Goal: Check status: Check status

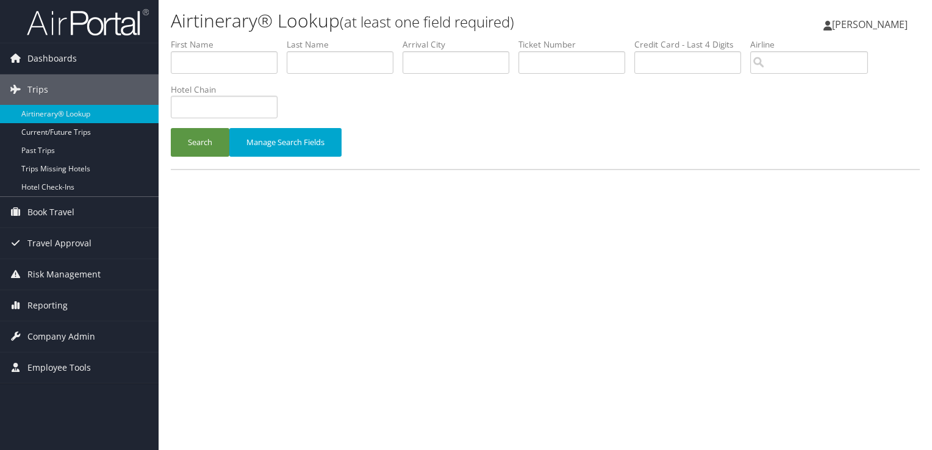
click at [326, 77] on li "Last Name" at bounding box center [345, 60] width 116 height 45
click at [326, 67] on input "text" at bounding box center [340, 62] width 107 height 23
paste input "TCHIVIDJIAN"
click at [171, 128] on button "Search" at bounding box center [200, 142] width 59 height 29
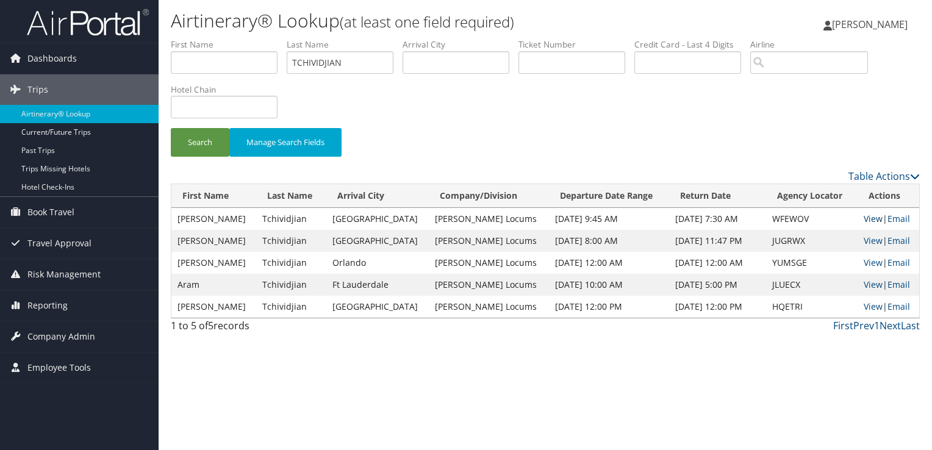
click at [872, 219] on link "View" at bounding box center [873, 219] width 19 height 12
click at [324, 55] on input "TCHIVIDJIAN" at bounding box center [340, 62] width 107 height 23
click at [324, 65] on input "TCHIVIDJIAN" at bounding box center [340, 62] width 107 height 23
click at [348, 57] on input "TCHIVIDJIAN" at bounding box center [340, 62] width 107 height 23
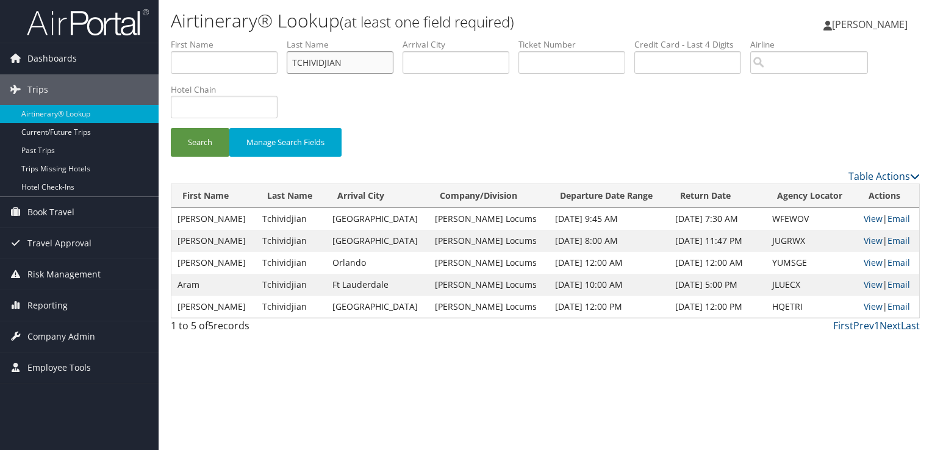
click at [348, 57] on input "TCHIVIDJIAN" at bounding box center [340, 62] width 107 height 23
click at [335, 60] on input "TCHIVIDJIAN" at bounding box center [340, 62] width 107 height 23
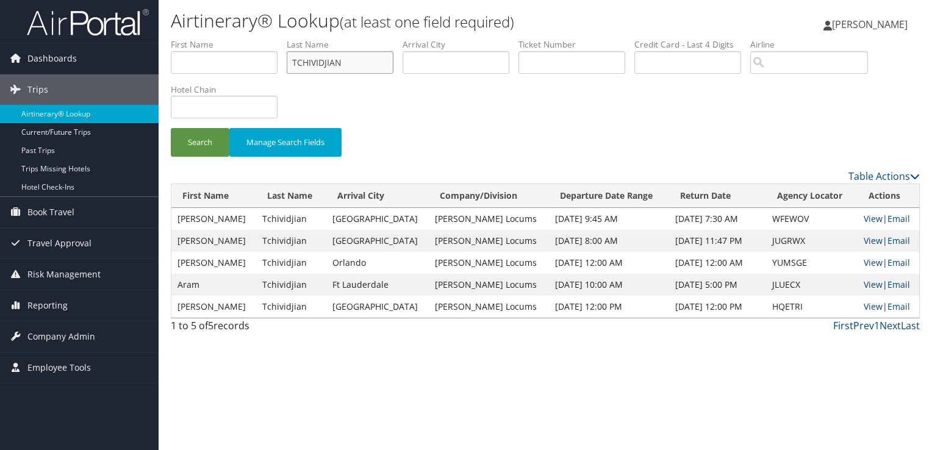
paste input "BEZANIS"
type input "BEZANIS"
click at [171, 128] on button "Search" at bounding box center [200, 142] width 59 height 29
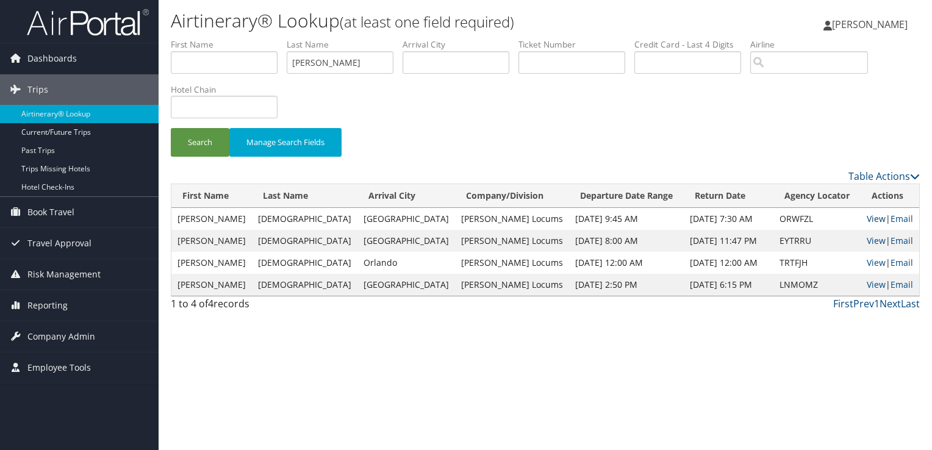
click at [867, 216] on link "View" at bounding box center [876, 219] width 19 height 12
